Goal: Information Seeking & Learning: Learn about a topic

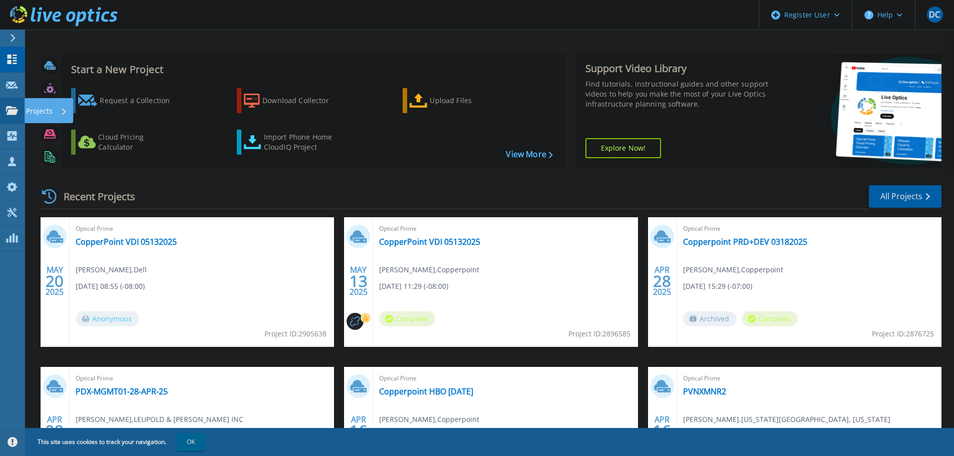
click at [8, 109] on icon at bounding box center [12, 110] width 12 height 9
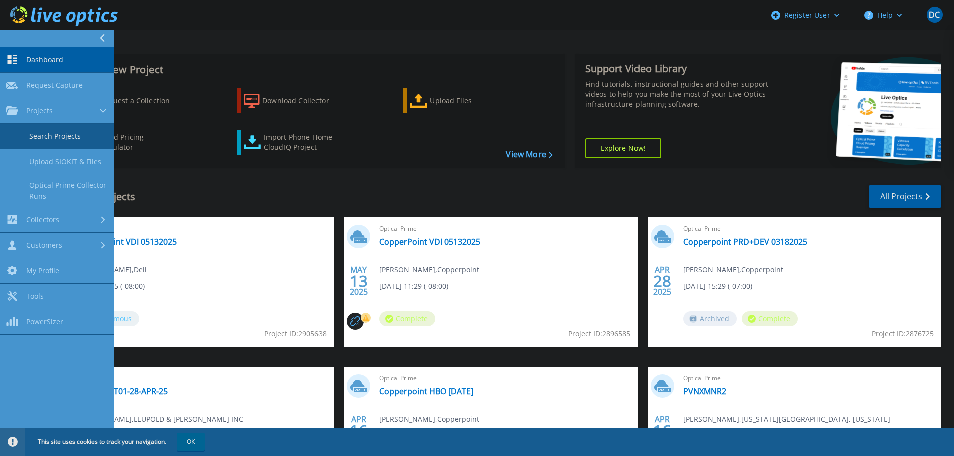
click at [50, 135] on link "Search Projects" at bounding box center [57, 137] width 114 height 26
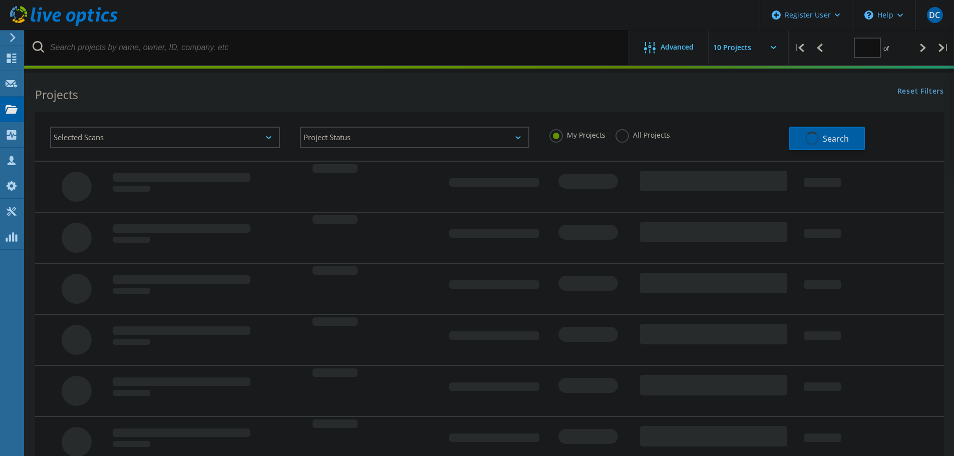
type input "1"
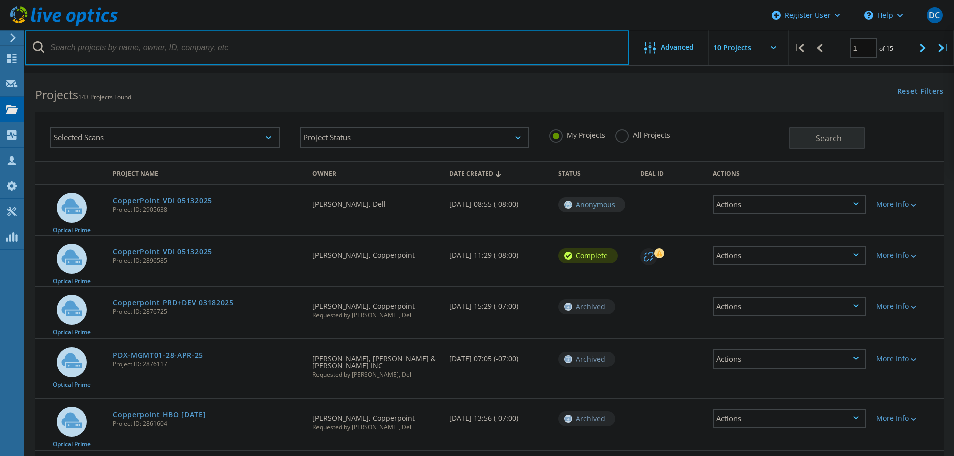
click at [228, 56] on input "text" at bounding box center [327, 47] width 604 height 35
type input "@copperpoint.com"
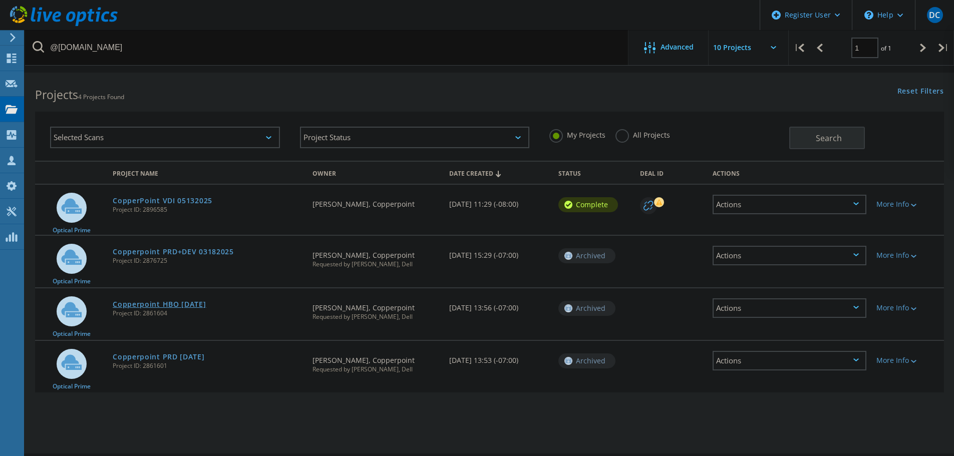
click at [177, 303] on link "Copperpoint HBO [DATE]" at bounding box center [159, 304] width 93 height 7
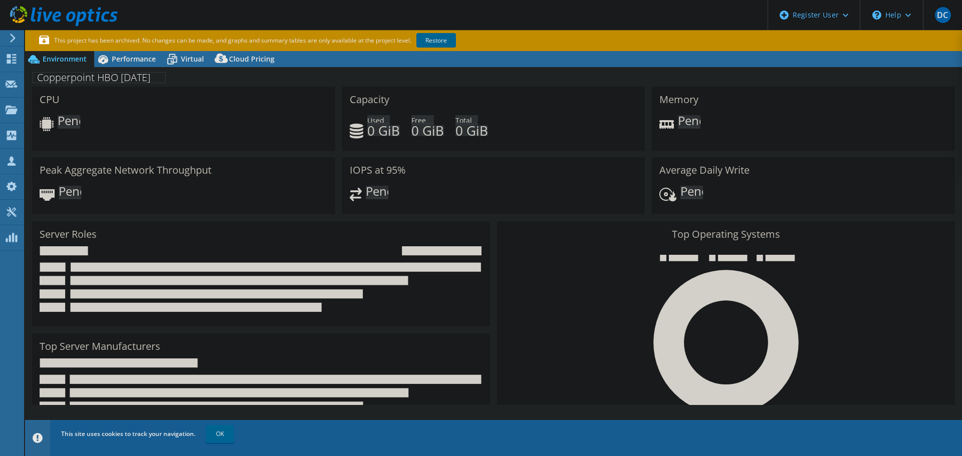
select select "USD"
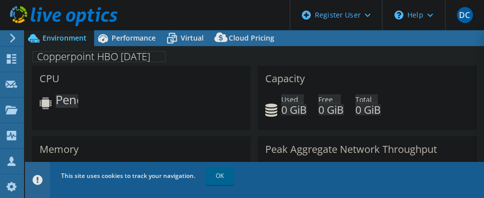
select select "USD"
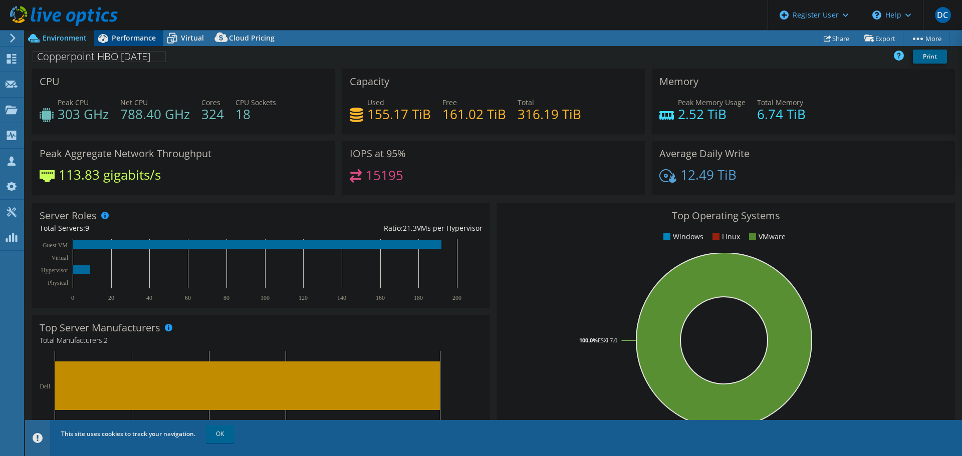
click at [125, 39] on span "Performance" at bounding box center [134, 38] width 44 height 10
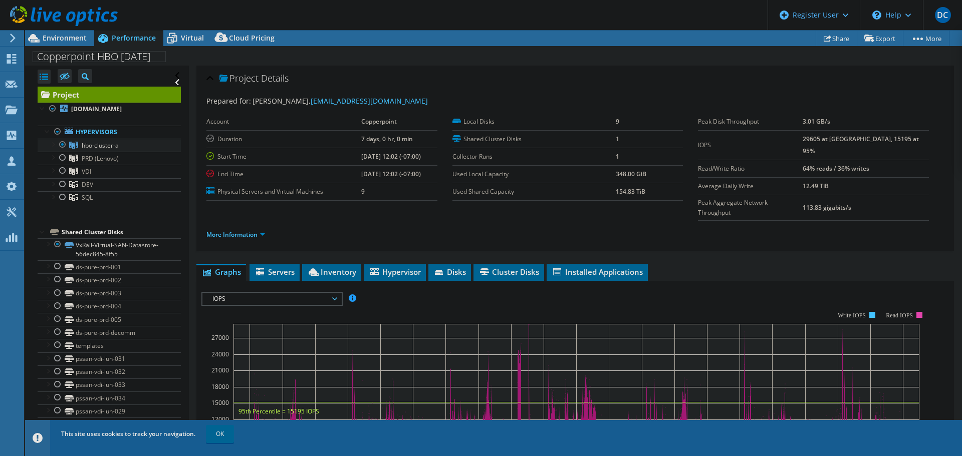
click at [49, 149] on div at bounding box center [53, 144] width 10 height 10
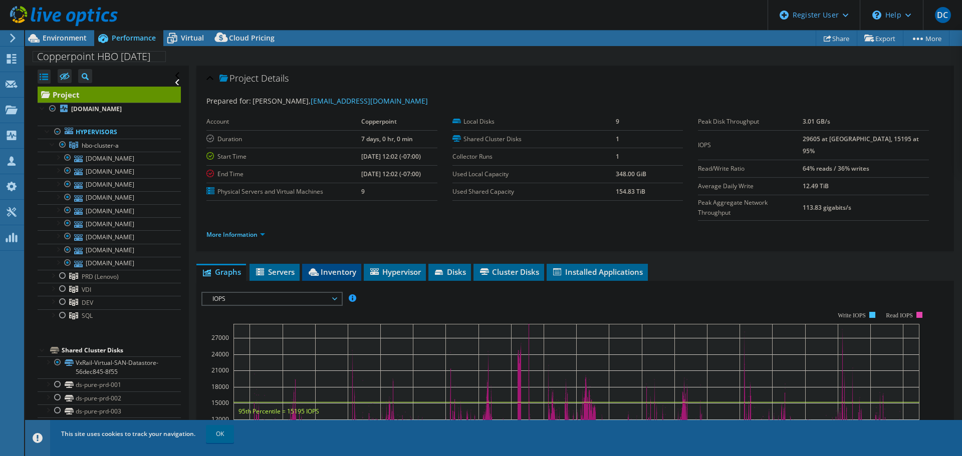
click at [327, 197] on span "Inventory" at bounding box center [331, 272] width 49 height 10
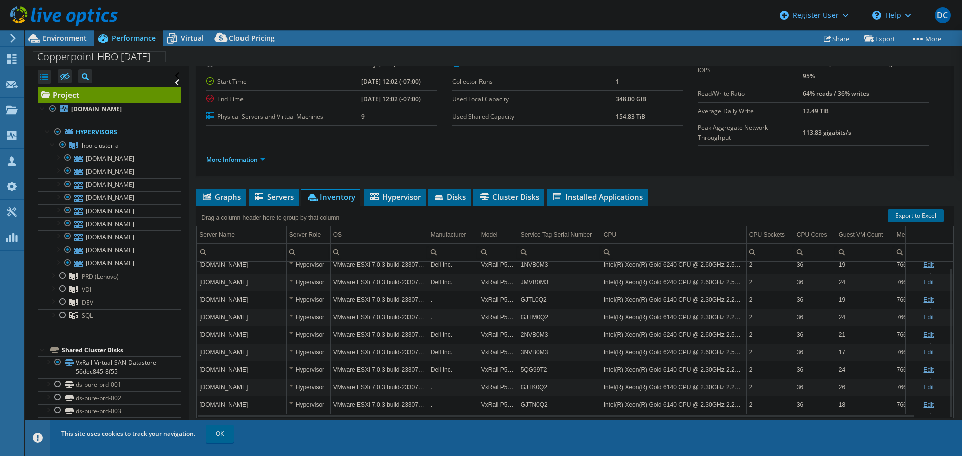
scroll to position [25, 0]
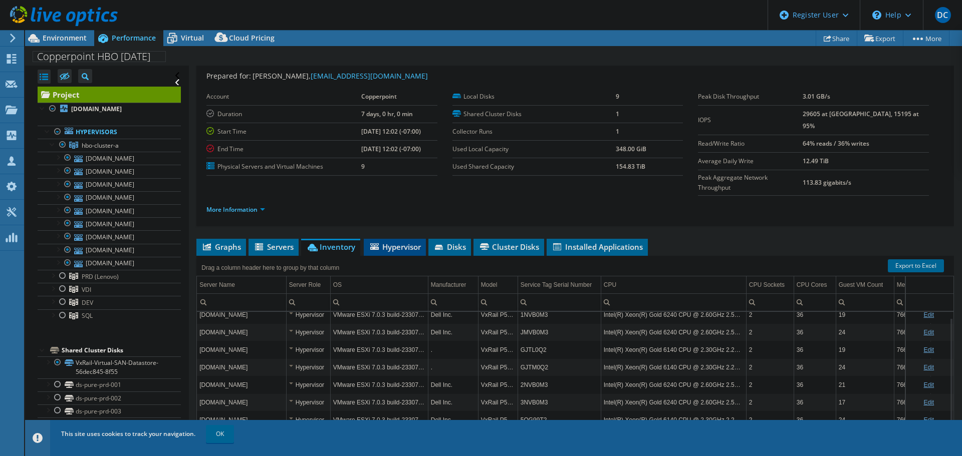
click at [398, 197] on span "Hypervisor" at bounding box center [395, 247] width 52 height 10
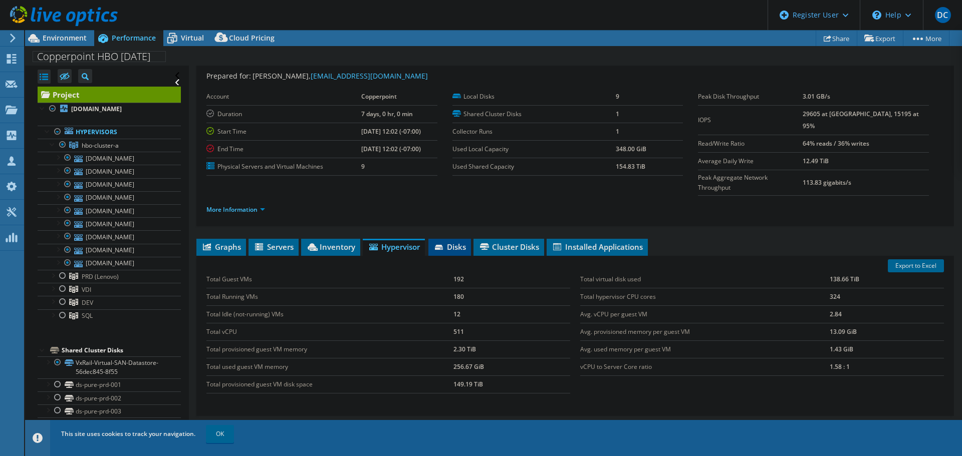
click at [452, 197] on span "Disks" at bounding box center [449, 247] width 33 height 10
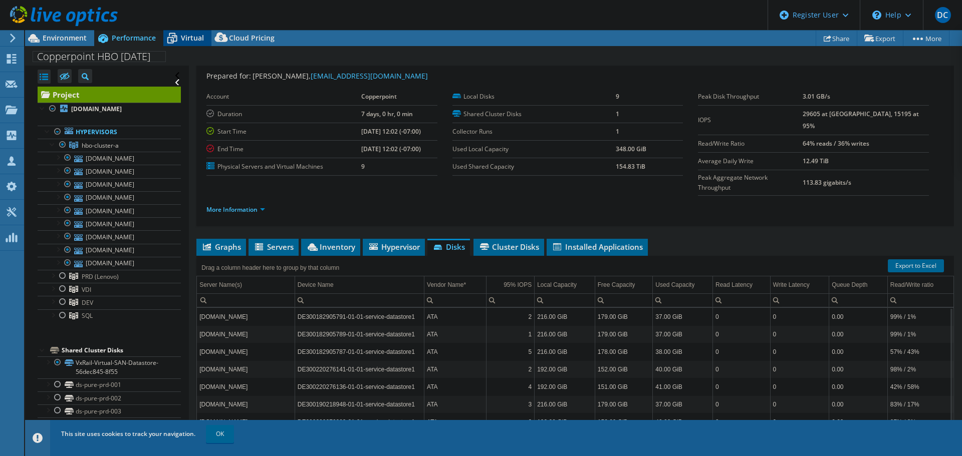
click at [183, 32] on div "Virtual" at bounding box center [187, 38] width 48 height 16
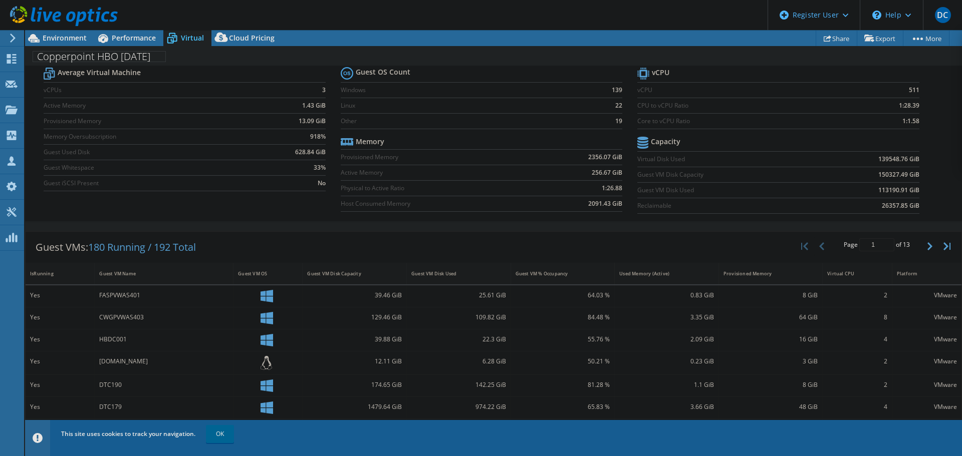
scroll to position [0, 0]
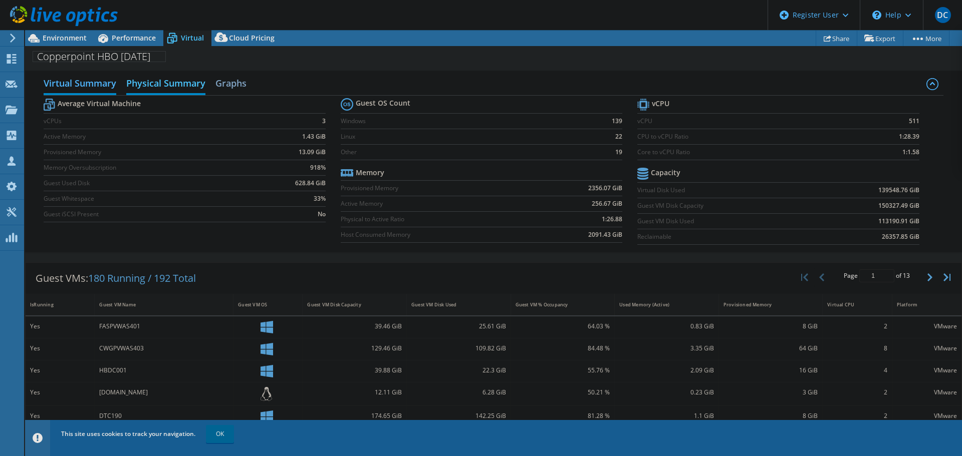
click at [167, 83] on h2 "Physical Summary" at bounding box center [165, 84] width 79 height 22
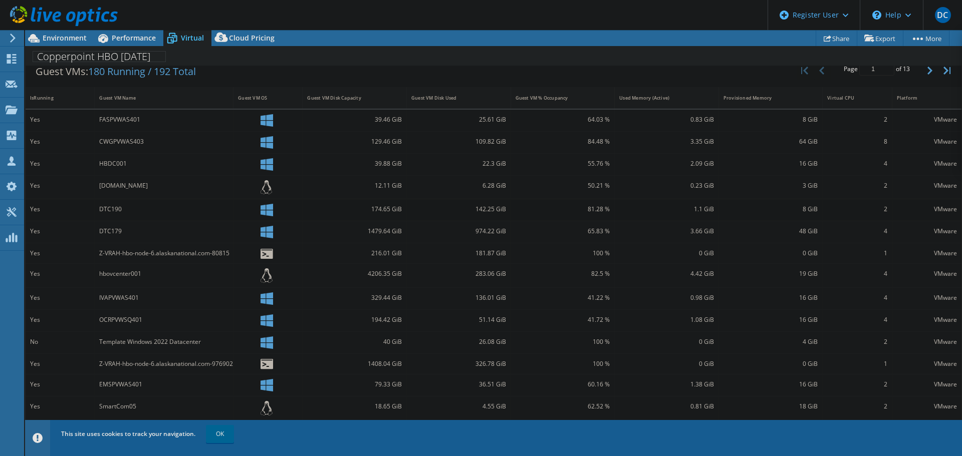
scroll to position [77, 0]
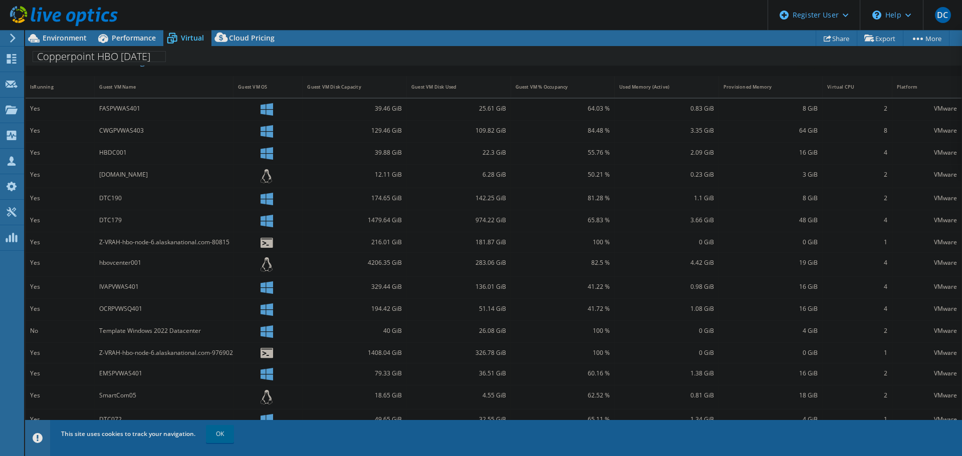
click at [205, 197] on span "OK" at bounding box center [221, 434] width 36 height 9
click at [218, 197] on link "OK" at bounding box center [220, 434] width 28 height 18
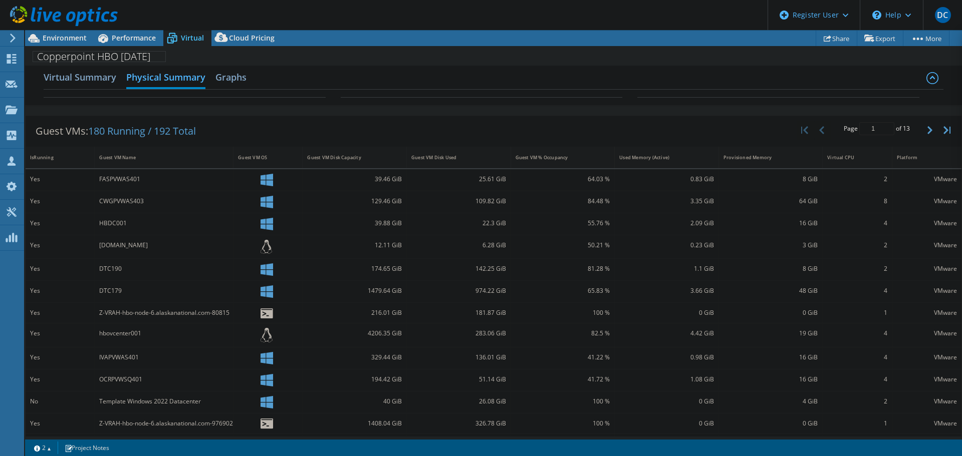
scroll to position [0, 0]
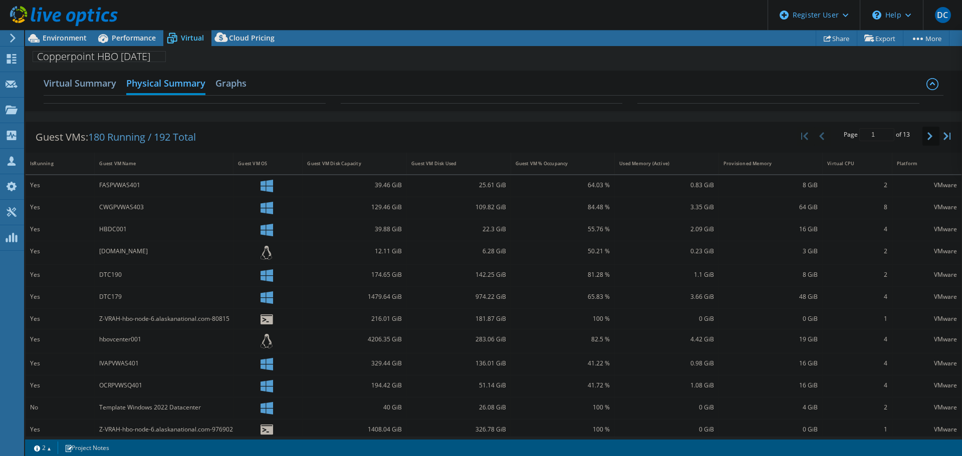
click at [484, 134] on button "button" at bounding box center [930, 136] width 17 height 19
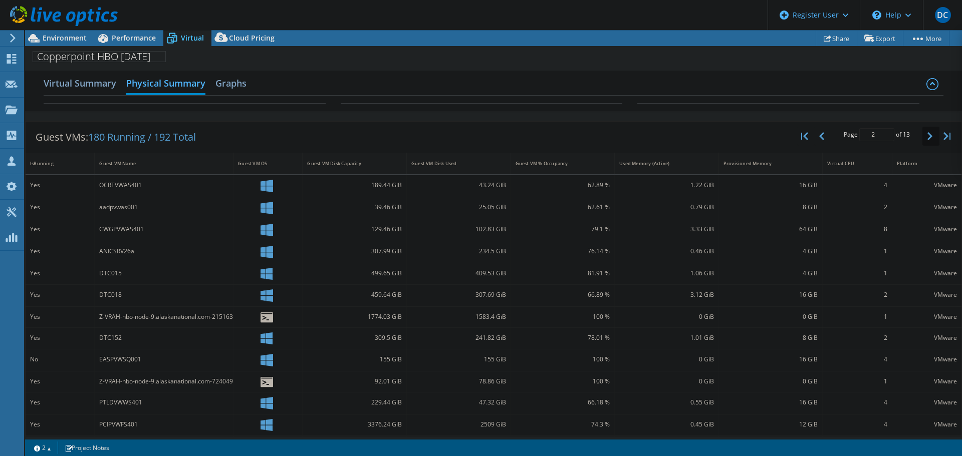
click at [484, 134] on button "button" at bounding box center [930, 136] width 17 height 19
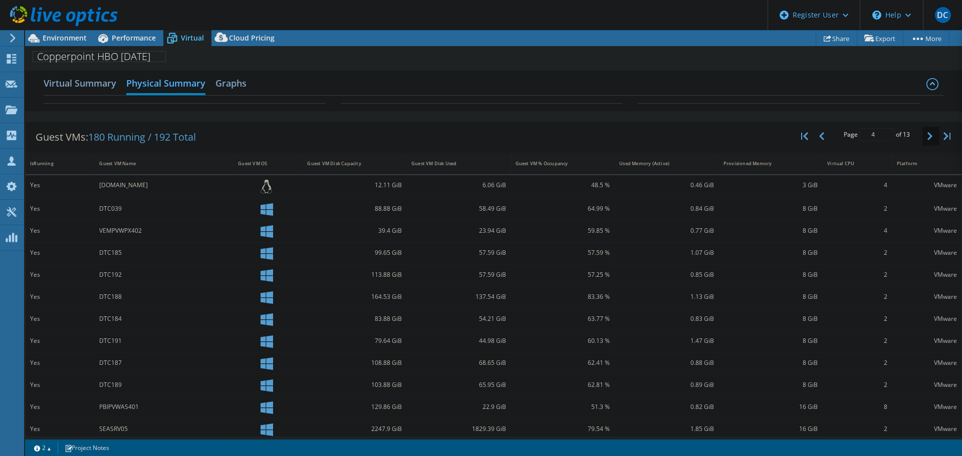
click at [484, 134] on button "button" at bounding box center [930, 136] width 17 height 19
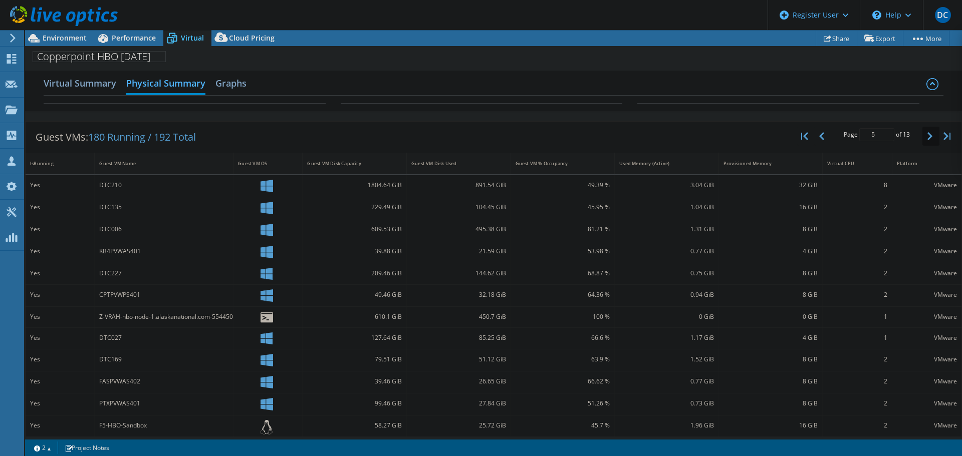
click at [484, 134] on button "button" at bounding box center [930, 136] width 17 height 19
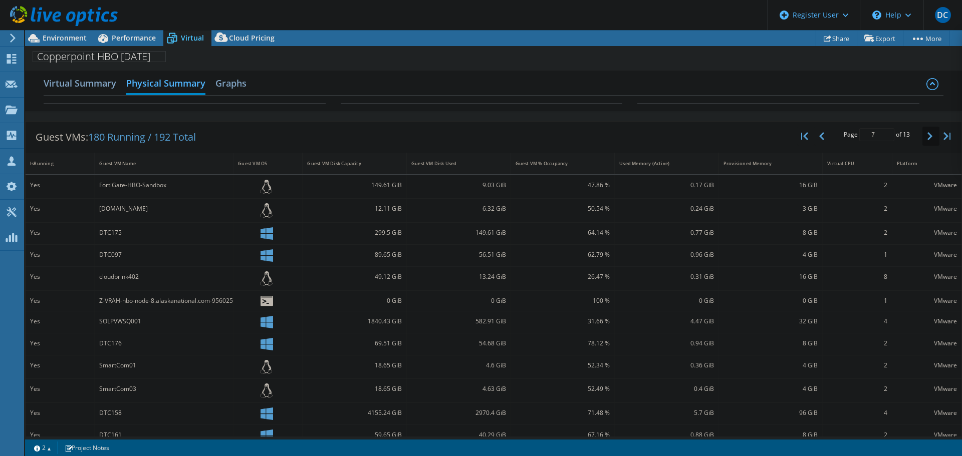
click at [484, 134] on button "button" at bounding box center [930, 136] width 17 height 19
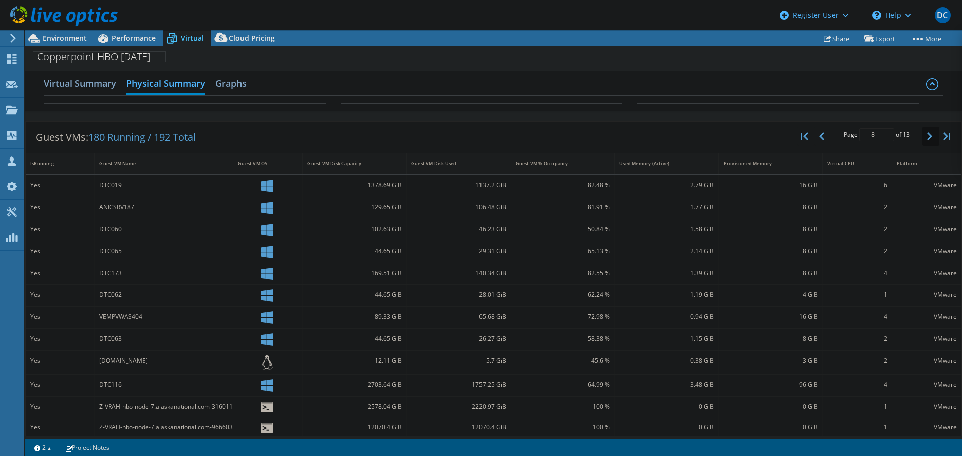
click at [484, 134] on button "button" at bounding box center [930, 136] width 17 height 19
type input "11"
click at [81, 84] on h2 "Virtual Summary" at bounding box center [80, 84] width 73 height 22
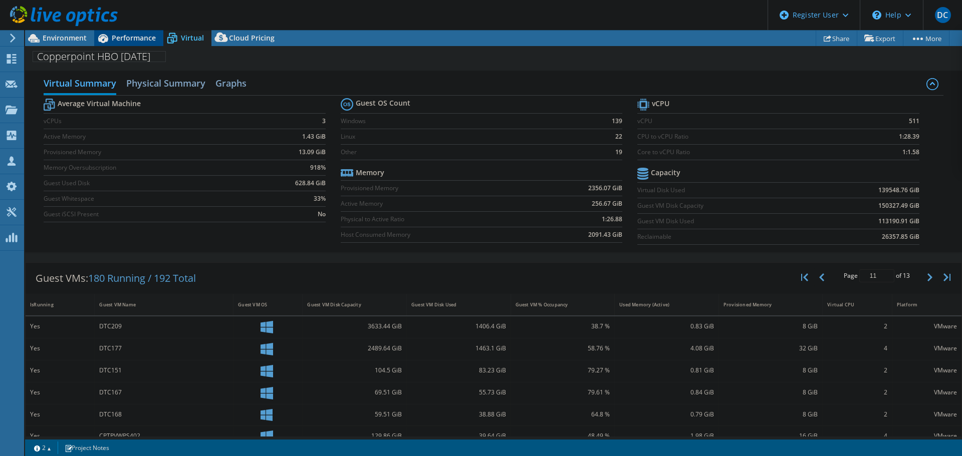
click at [141, 40] on span "Performance" at bounding box center [134, 38] width 44 height 10
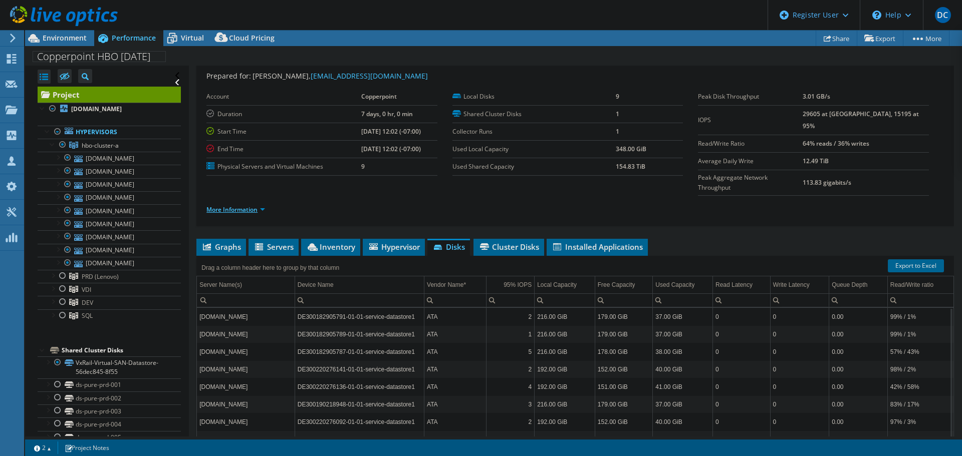
click at [260, 197] on link "More Information" at bounding box center [235, 209] width 59 height 9
